Goal: Register for event/course

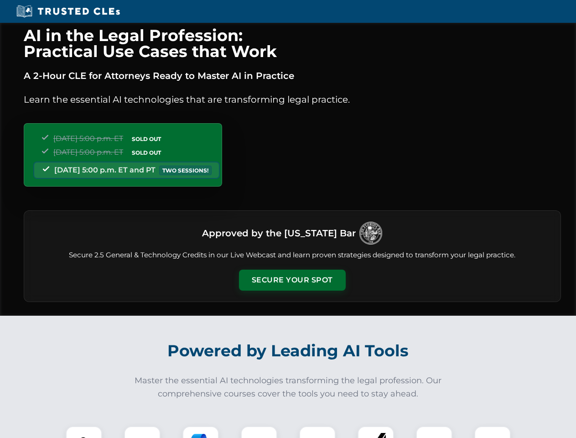
click at [292, 280] on button "Secure Your Spot" at bounding box center [292, 279] width 107 height 21
click at [84, 432] on img at bounding box center [84, 444] width 26 height 26
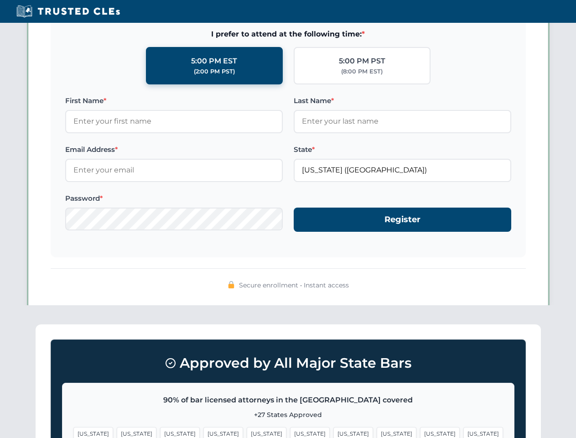
click at [333, 432] on span "[US_STATE]" at bounding box center [353, 433] width 40 height 13
click at [420, 432] on span "[US_STATE]" at bounding box center [440, 433] width 40 height 13
